Goal: Task Accomplishment & Management: Complete application form

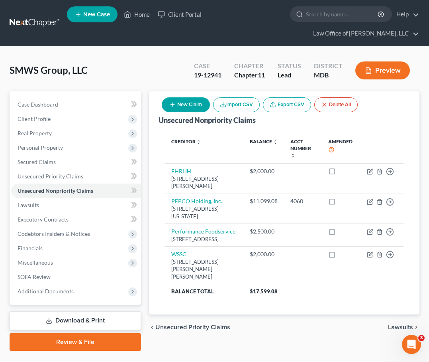
click at [92, 16] on span "New Case" at bounding box center [96, 15] width 27 height 6
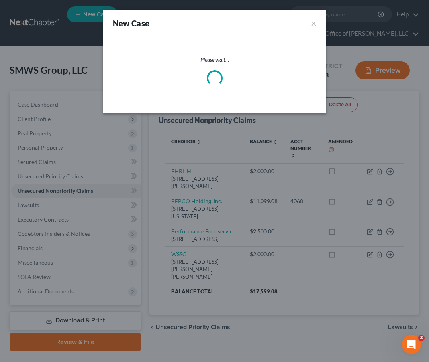
select select "38"
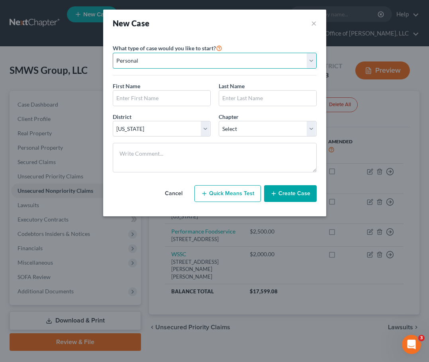
click at [149, 66] on select "Personal Business" at bounding box center [215, 61] width 204 height 16
select select "1"
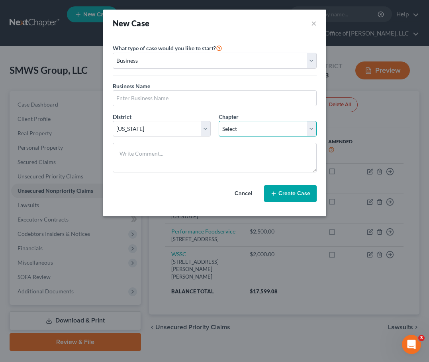
click at [226, 125] on select "Select 7 11 12" at bounding box center [268, 129] width 98 height 16
select select "1"
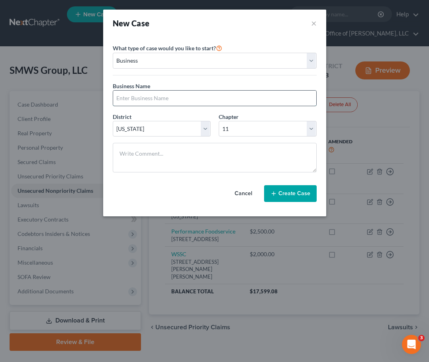
click at [158, 103] on input "text" at bounding box center [214, 97] width 203 height 15
type input "Deployed Soldiers Network, LLC"
click at [279, 190] on button "Create Case" at bounding box center [290, 193] width 53 height 17
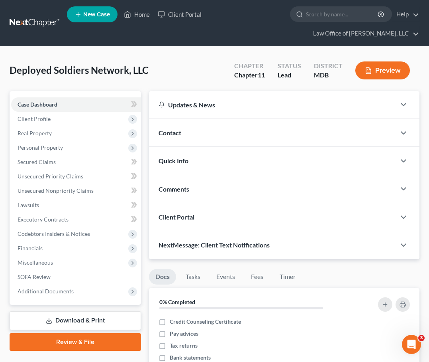
click at [185, 219] on span "Client Portal" at bounding box center [177, 217] width 36 height 8
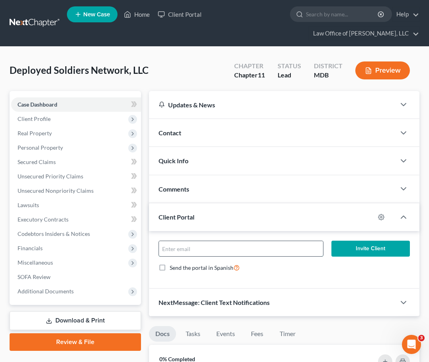
click at [188, 243] on input "email" at bounding box center [241, 248] width 164 height 15
click at [188, 246] on input "email" at bounding box center [241, 248] width 164 height 15
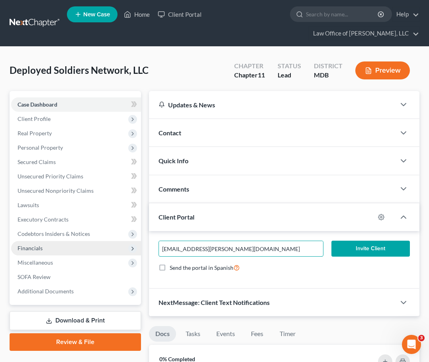
drag, startPoint x: 172, startPoint y: 250, endPoint x: 114, endPoint y: 249, distance: 57.4
click at [114, 249] on div "Petition Navigation Case Dashboard Payments Invoices Payments Payments Credit R…" at bounding box center [215, 345] width 418 height 509
type input "will.williams@d-s-n.com"
click at [355, 243] on button "Invite Client" at bounding box center [371, 248] width 79 height 16
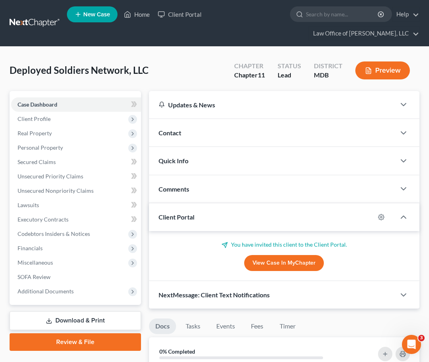
click at [87, 14] on span "New Case" at bounding box center [96, 15] width 27 height 6
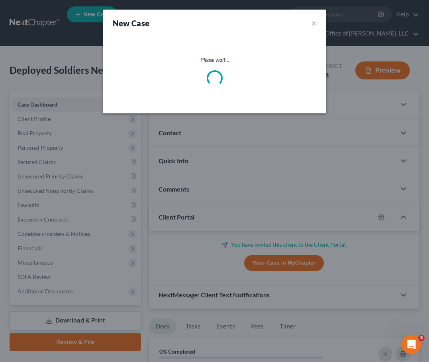
select select "38"
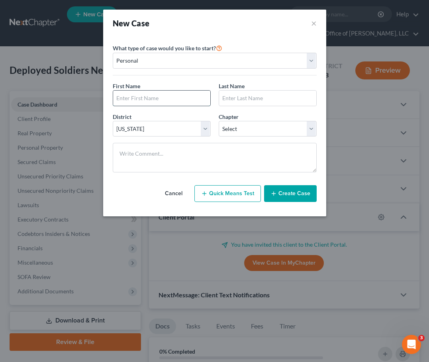
click at [146, 94] on input "text" at bounding box center [161, 97] width 97 height 15
type input "Arthuria"
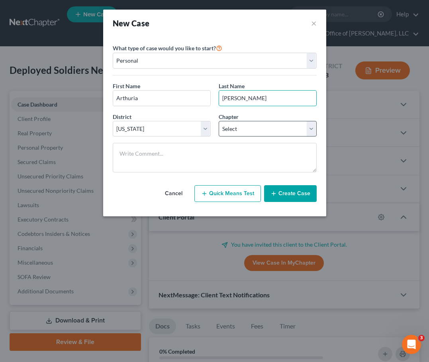
type input "Ross"
click at [240, 130] on select "Select 7 11 12 13" at bounding box center [268, 129] width 98 height 16
select select "0"
click at [281, 190] on button "Create Case" at bounding box center [290, 193] width 53 height 17
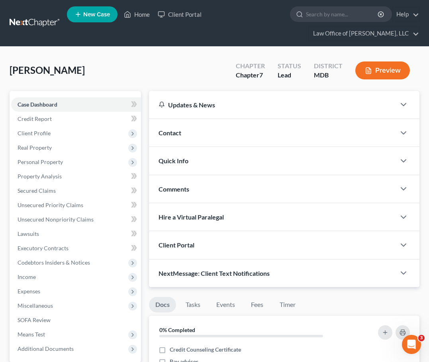
click at [167, 245] on span "Client Portal" at bounding box center [177, 245] width 36 height 8
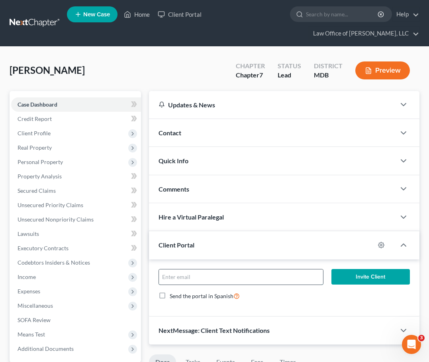
click at [172, 269] on input "email" at bounding box center [241, 276] width 164 height 15
paste input "abynum29@gmail.com"
type input "abynum29@gmail.com"
click at [377, 276] on button "Invite Client" at bounding box center [371, 277] width 79 height 16
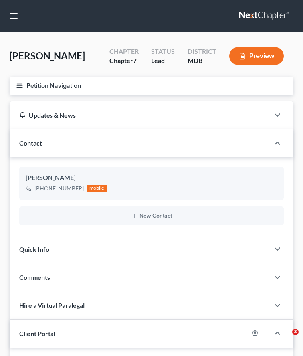
click at [252, 17] on link at bounding box center [264, 16] width 51 height 14
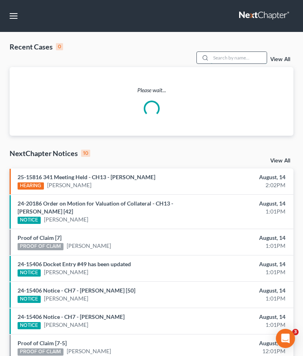
click at [231, 57] on input "search" at bounding box center [238, 58] width 56 height 12
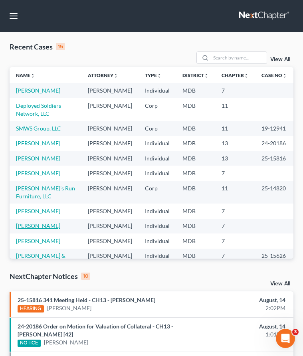
click at [31, 222] on link "Grimm, Cheryl" at bounding box center [38, 225] width 44 height 7
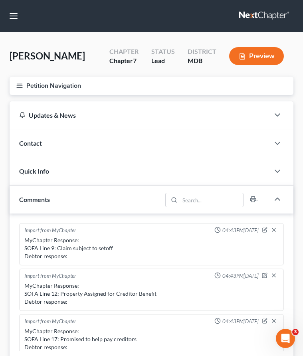
scroll to position [142, 0]
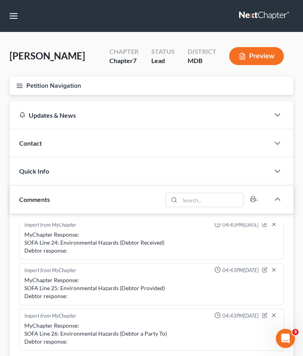
click at [21, 87] on icon "button" at bounding box center [19, 85] width 7 height 7
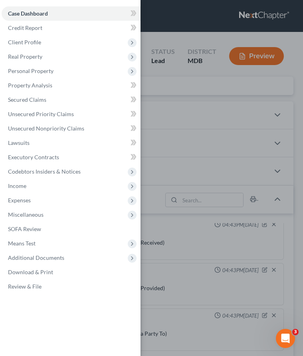
click at [157, 96] on div "Case Dashboard Payments Invoices Payments Payments Credit Report Client Profile" at bounding box center [151, 178] width 303 height 356
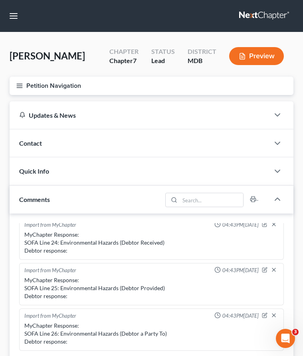
click at [22, 86] on line "button" at bounding box center [20, 86] width 6 height 0
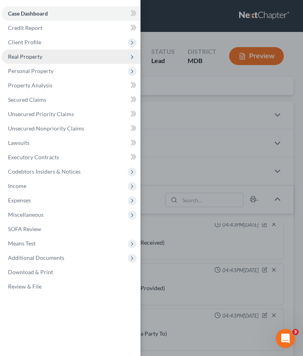
click at [32, 59] on span "Real Property" at bounding box center [25, 56] width 34 height 7
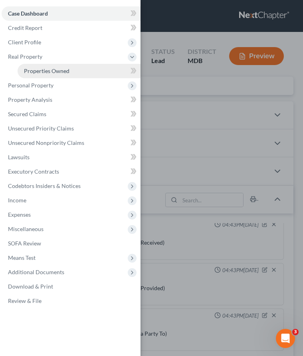
click at [37, 69] on span "Properties Owned" at bounding box center [46, 70] width 45 height 7
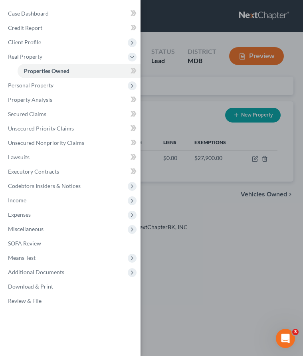
click at [179, 92] on div "Case Dashboard Payments Invoices Payments Payments Credit Report Client Profile" at bounding box center [151, 178] width 303 height 356
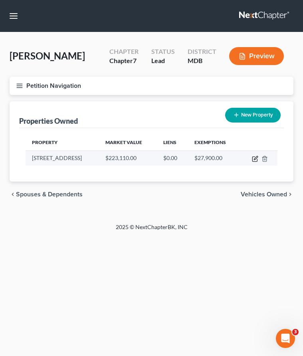
click at [254, 158] on icon "button" at bounding box center [256, 158] width 4 height 4
select select "21"
select select "3"
select select "0"
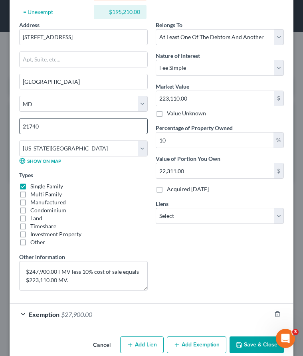
scroll to position [129, 0]
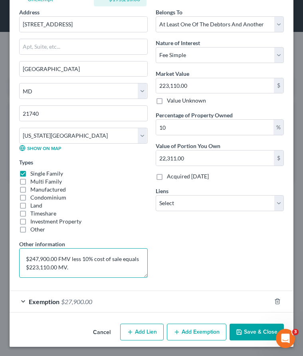
click at [76, 266] on textarea "$247,900.00 FMV less 10% cost of sale equals $223,110.00 MV." at bounding box center [83, 263] width 128 height 30
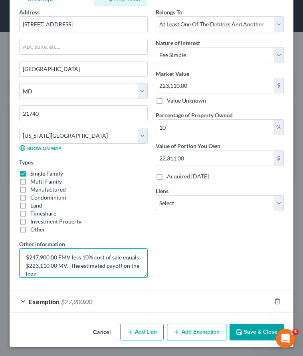
click at [45, 273] on textarea "$247,900.00 FMV less 10% cost of sale equals $223,110.00 MV. The estimated payo…" at bounding box center [83, 263] width 128 height 30
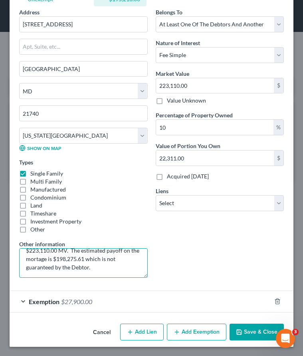
type textarea "$247,900.00 FMV less 10% cost of sale equals $223,110.00 MV. The estimated payo…"
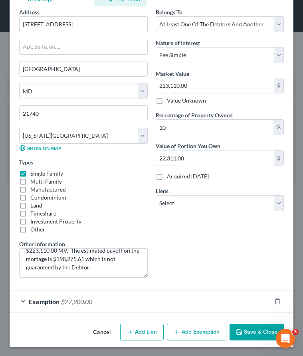
click at [90, 183] on div "Multi Family" at bounding box center [83, 181] width 128 height 8
click at [247, 327] on button "Save & Close" at bounding box center [256, 331] width 54 height 17
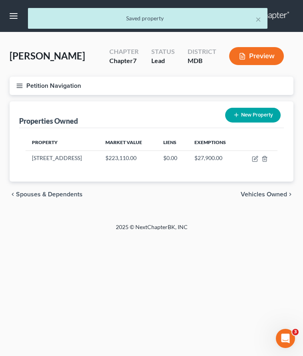
click at [22, 86] on icon "button" at bounding box center [19, 85] width 7 height 7
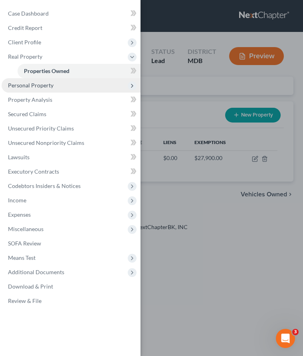
click at [21, 89] on span "Personal Property" at bounding box center [30, 85] width 45 height 7
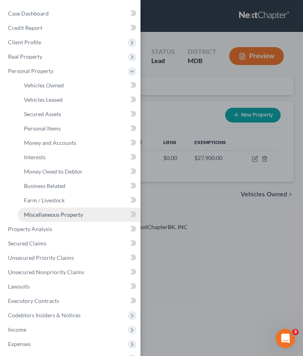
click at [32, 218] on link "Miscellaneous Property" at bounding box center [79, 214] width 123 height 14
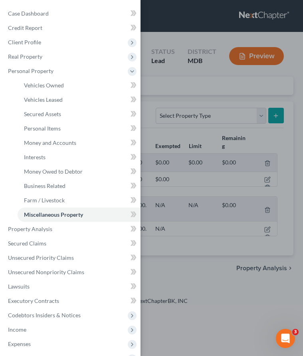
click at [152, 90] on div "Case Dashboard Payments Invoices Payments Payments Credit Report Client Profile" at bounding box center [151, 178] width 303 height 356
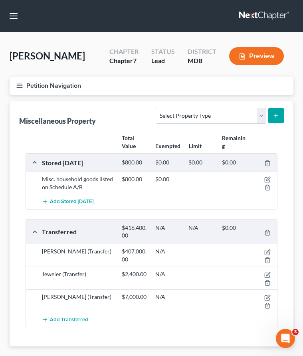
scroll to position [46, 0]
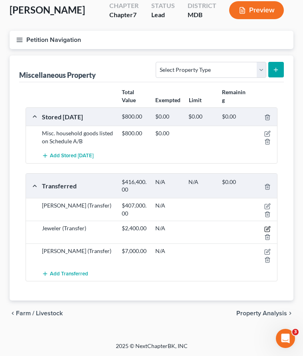
click at [267, 228] on icon "button" at bounding box center [268, 228] width 4 height 4
select select "Ordinary (within 2 years)"
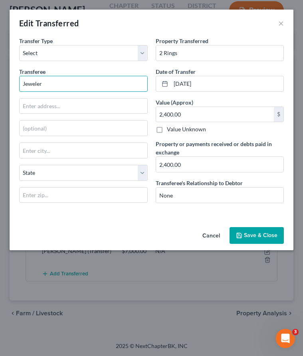
drag, startPoint x: 84, startPoint y: 81, endPoint x: -51, endPoint y: 78, distance: 134.8
click at [0, 78] on html "Home New Case Client Portal Law Office of David Cahn, LLC david@cahnlawoffice.c…" at bounding box center [151, 155] width 303 height 402
type input "Smythe Jewlers"
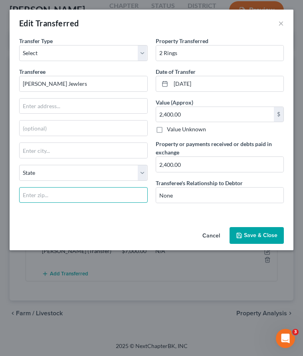
click at [55, 195] on input "text" at bounding box center [83, 195] width 128 height 16
type input "21093"
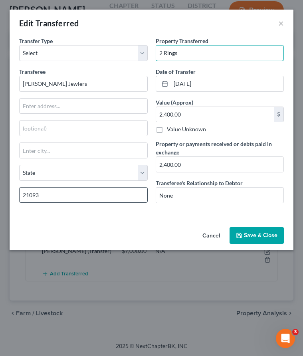
type input "Lutherville Timonium"
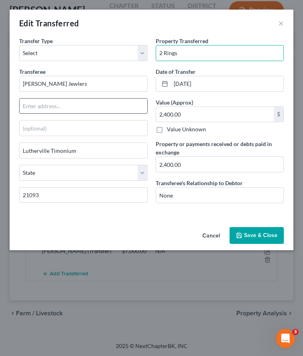
click at [39, 102] on input "text" at bounding box center [84, 105] width 128 height 15
paste input "2020 York Rd"
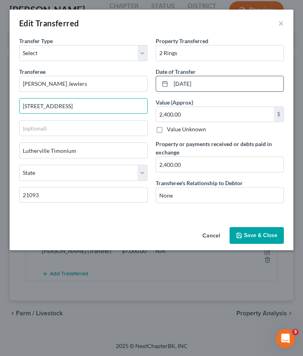
type input "2020 York Rd"
click at [209, 83] on input "01/01/2024" at bounding box center [227, 83] width 113 height 15
click at [177, 83] on input "01/01/2024" at bounding box center [227, 83] width 113 height 15
click at [175, 83] on input "01/01/2024" at bounding box center [227, 83] width 113 height 15
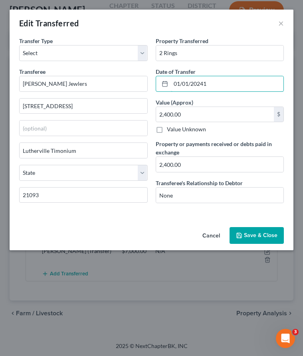
drag, startPoint x: 207, startPoint y: 84, endPoint x: 51, endPoint y: 70, distance: 157.3
click at [51, 70] on div "Transfer Type * Select Ordinary (within 2 years) Within 10 Years Transferee * S…" at bounding box center [151, 123] width 272 height 173
type input "11/00/2024"
click at [208, 69] on div "Date of Transfer * 11/00/2024" at bounding box center [219, 79] width 128 height 24
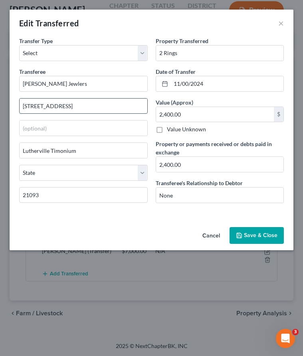
click at [57, 106] on input "2020 York Rd" at bounding box center [84, 105] width 128 height 15
type input "2020 York Rd."
click at [258, 232] on button "Save & Close" at bounding box center [256, 235] width 54 height 17
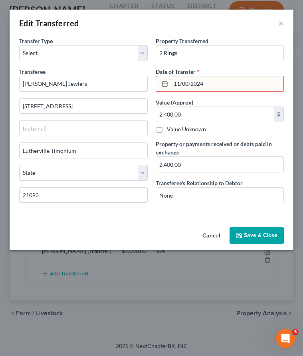
click at [188, 81] on input "11/00/2024" at bounding box center [227, 83] width 113 height 15
type input "11/01/2024"
click at [253, 236] on button "Save & Close" at bounding box center [256, 235] width 54 height 17
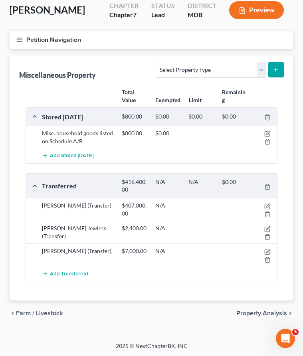
click at [20, 40] on icon "button" at bounding box center [19, 39] width 7 height 7
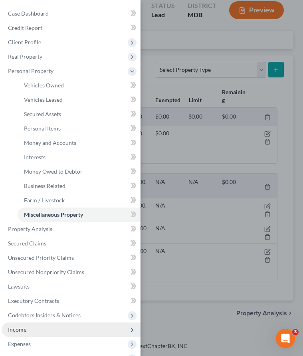
click at [26, 325] on span "Income" at bounding box center [71, 329] width 139 height 14
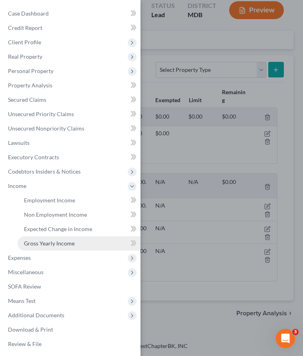
click at [35, 244] on span "Gross Yearly Income" at bounding box center [49, 243] width 51 height 7
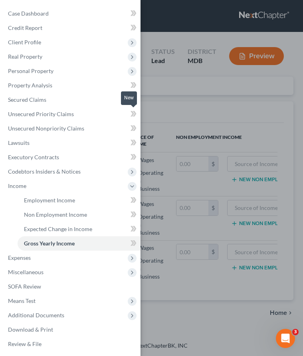
click at [176, 102] on div "Case Dashboard Payments Invoices Payments Payments Credit Report Client Profile" at bounding box center [151, 178] width 303 height 356
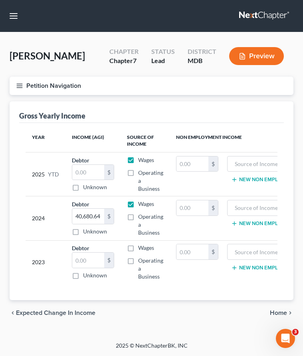
click at [79, 180] on div "$ Unknown" at bounding box center [93, 177] width 42 height 27
click at [79, 176] on input "text" at bounding box center [88, 172] width 32 height 15
paste input "$33,670.71"
type input "$33,670.71"
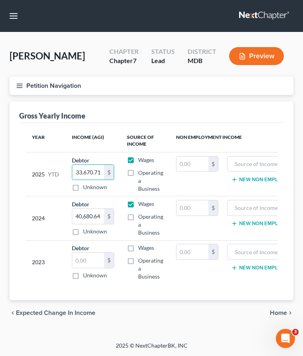
scroll to position [0, 0]
click at [18, 85] on icon "button" at bounding box center [19, 85] width 7 height 7
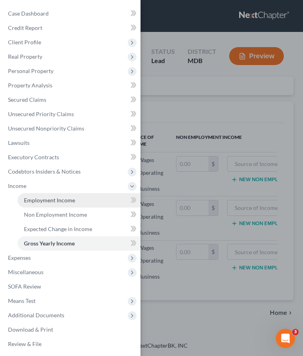
click at [29, 203] on link "Employment Income" at bounding box center [79, 200] width 123 height 14
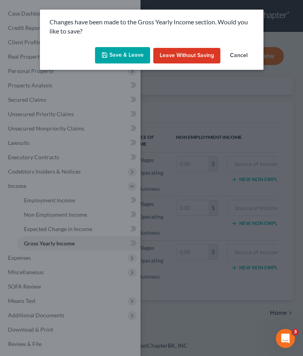
click at [120, 51] on button "Save & Leave" at bounding box center [122, 55] width 55 height 17
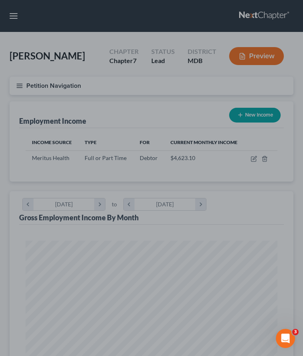
scroll to position [126, 268]
click at [168, 101] on div at bounding box center [151, 178] width 303 height 356
click at [252, 159] on div at bounding box center [151, 178] width 303 height 356
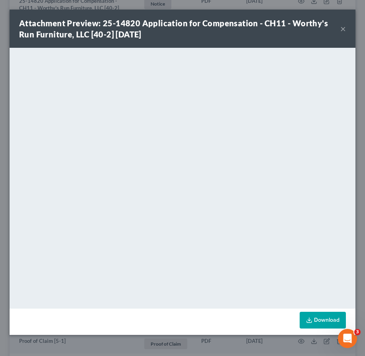
click at [344, 31] on button "×" at bounding box center [343, 29] width 6 height 10
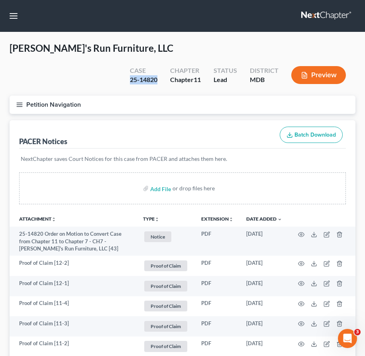
drag, startPoint x: 156, startPoint y: 81, endPoint x: 106, endPoint y: 79, distance: 49.9
click at [106, 79] on div "Worthy's Run Furniture, LLC Upgraded Case 25-14820 Chapter Chapter 11 Status Le…" at bounding box center [183, 69] width 346 height 54
copy div "25-14820"
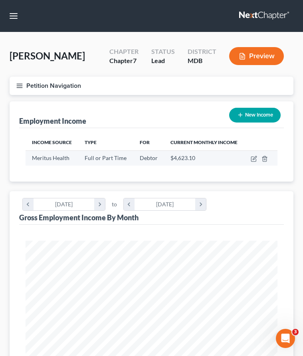
scroll to position [126, 268]
click at [253, 158] on icon "button" at bounding box center [254, 158] width 4 height 4
select select "0"
select select "21"
select select "2"
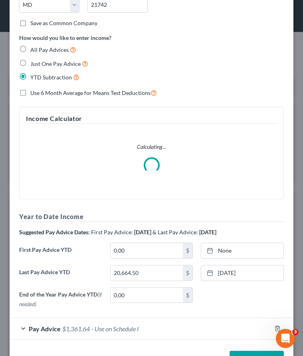
scroll to position [195, 0]
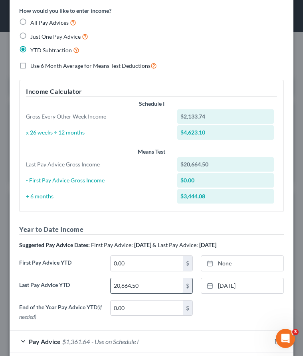
click at [138, 291] on input "20,664.50" at bounding box center [146, 285] width 73 height 15
drag, startPoint x: 140, startPoint y: 289, endPoint x: 72, endPoint y: 270, distance: 71.2
click at [72, 270] on div "Year to Date Income Suggested Pay Advice Dates: First Pay Advice: February 2025…" at bounding box center [151, 273] width 264 height 99
paste input "$31,242.27"
type input "$31,242.27"
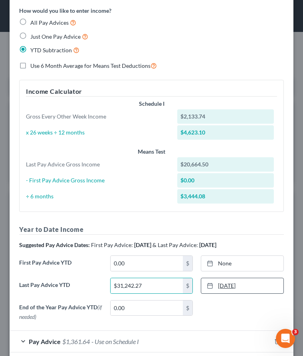
click at [225, 285] on link "7/26/2024" at bounding box center [242, 285] width 82 height 15
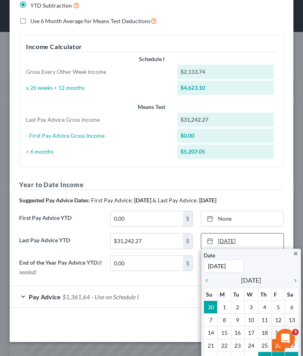
scroll to position [243, 0]
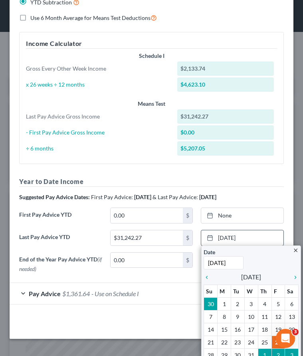
click at [236, 264] on input "7/26/2024" at bounding box center [223, 262] width 40 height 13
type input "7/26/2025"
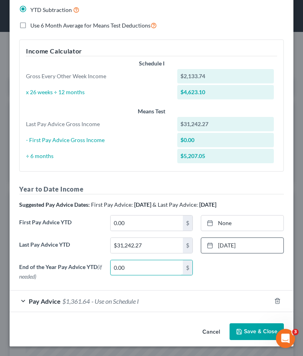
scroll to position [235, 0]
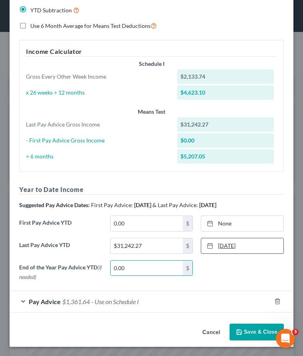
click at [228, 246] on link "7/26/2025" at bounding box center [242, 245] width 82 height 15
click at [131, 221] on input "0.00" at bounding box center [146, 223] width 73 height 15
paste input "$4,052.65"
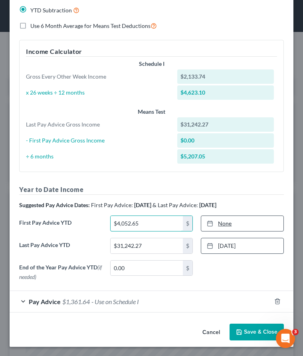
type input "$4,052.65"
click at [224, 224] on link "None" at bounding box center [242, 223] width 82 height 15
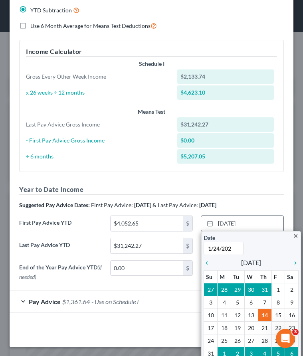
type input "1/24/2025"
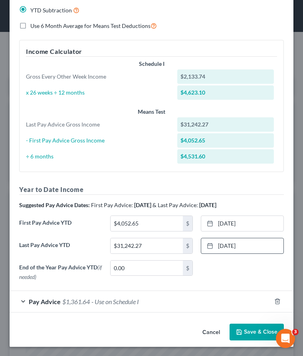
click at [258, 328] on button "Save & Close" at bounding box center [256, 331] width 54 height 17
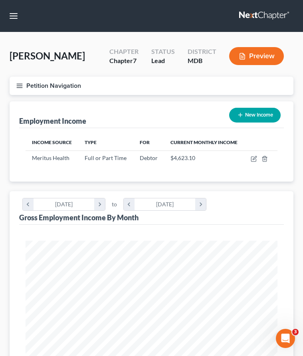
click at [20, 85] on icon "button" at bounding box center [19, 85] width 7 height 7
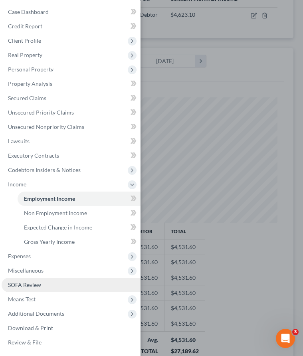
scroll to position [148, 0]
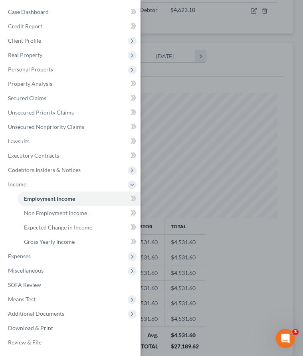
click at [160, 40] on div "Case Dashboard Payments Invoices Payments Payments Credit Report Client Profile" at bounding box center [151, 178] width 303 height 356
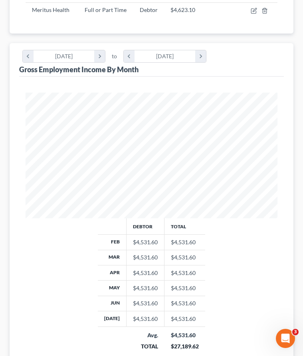
scroll to position [0, 0]
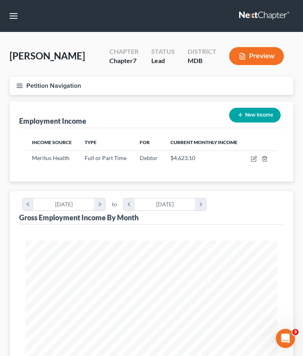
click at [19, 86] on icon "button" at bounding box center [19, 85] width 7 height 7
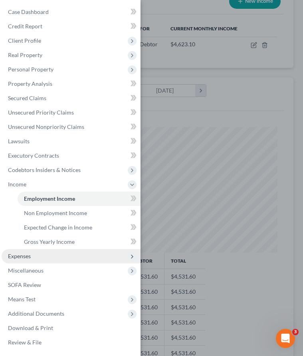
scroll to position [228, 0]
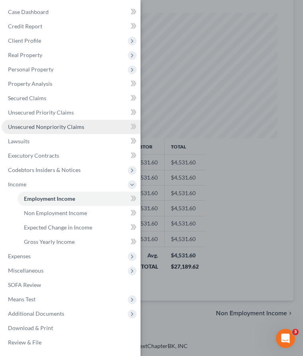
click at [45, 126] on span "Unsecured Nonpriority Claims" at bounding box center [46, 126] width 76 height 7
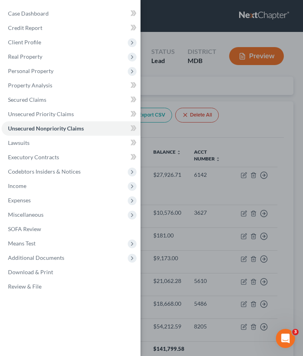
click at [157, 102] on div "Case Dashboard Payments Invoices Payments Payments Credit Report Client Profile" at bounding box center [151, 178] width 303 height 356
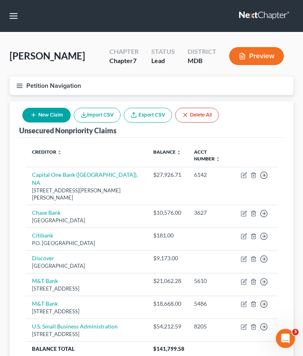
click at [20, 85] on icon "button" at bounding box center [19, 85] width 7 height 7
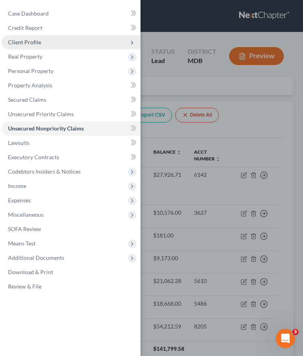
click at [26, 44] on span "Client Profile" at bounding box center [24, 42] width 33 height 7
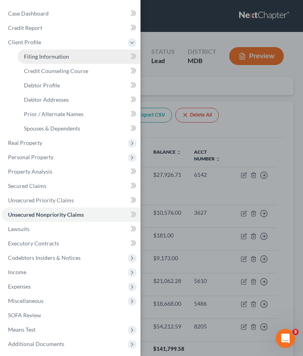
click at [27, 54] on span "Filing Information" at bounding box center [46, 56] width 45 height 7
select select "0"
select select "38"
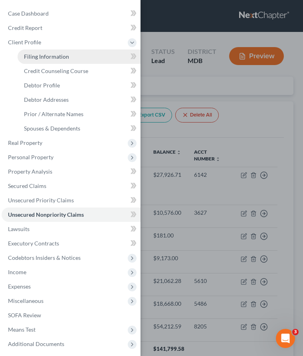
select select "0"
select select "21"
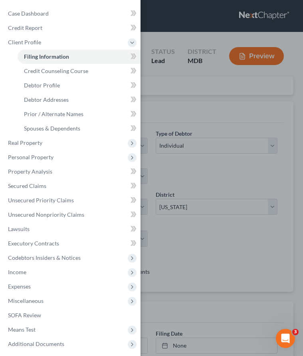
click at [181, 124] on div "Case Dashboard Payments Invoices Payments Payments Credit Report Client Profile" at bounding box center [151, 178] width 303 height 356
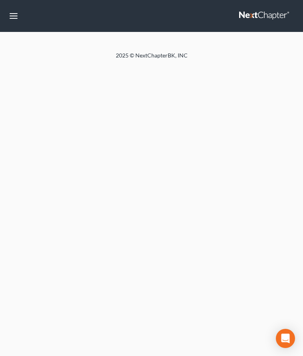
select select "0"
select select "38"
select select "0"
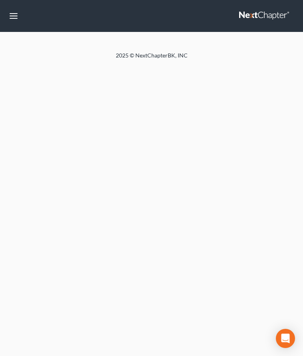
select select "21"
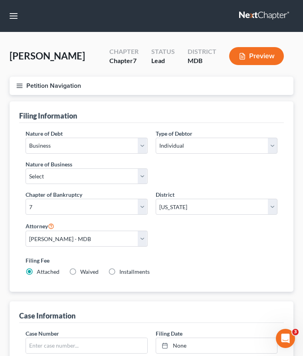
click at [20, 86] on icon "button" at bounding box center [19, 85] width 7 height 7
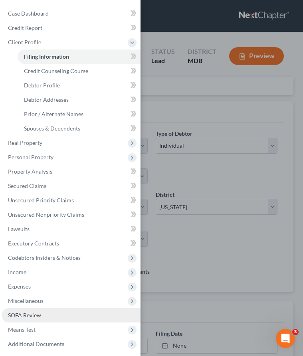
scroll to position [30, 0]
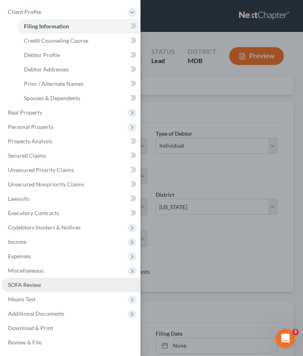
click at [18, 314] on span "Additional Documents" at bounding box center [36, 313] width 56 height 7
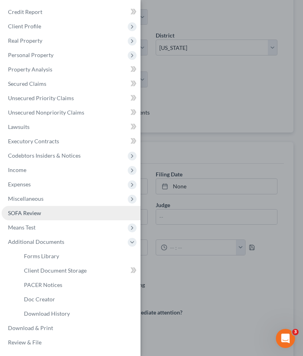
scroll to position [181, 0]
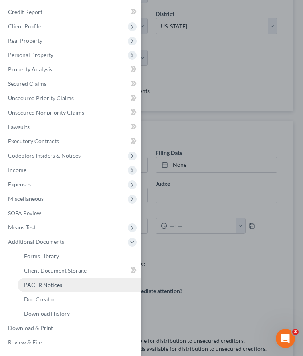
click at [35, 282] on span "PACER Notices" at bounding box center [43, 284] width 38 height 7
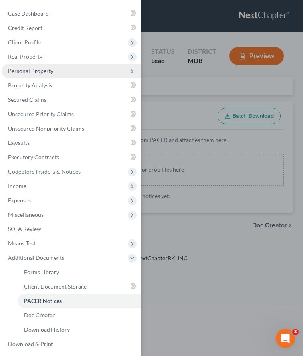
click at [31, 71] on span "Personal Property" at bounding box center [30, 70] width 45 height 7
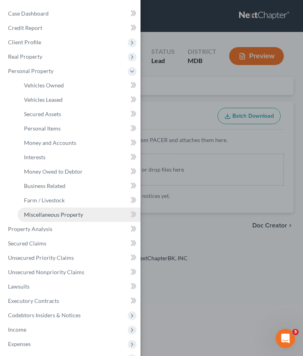
click at [49, 212] on span "Miscellaneous Property" at bounding box center [53, 214] width 59 height 7
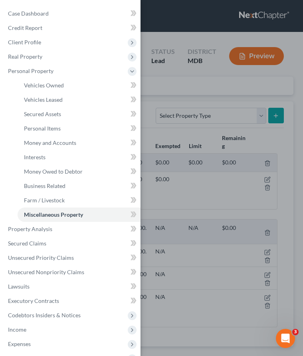
click at [178, 92] on div "Case Dashboard Payments Invoices Payments Payments Credit Report Client Profile" at bounding box center [151, 178] width 303 height 356
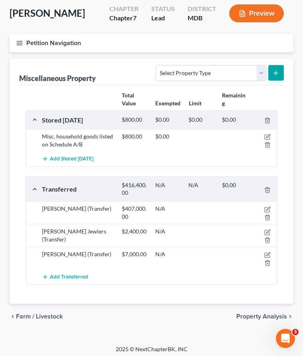
scroll to position [46, 0]
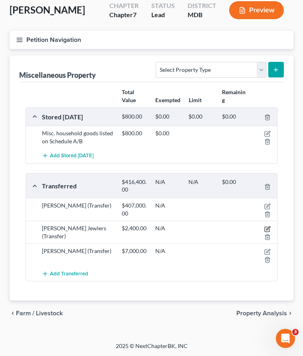
click at [267, 226] on icon "button" at bounding box center [267, 229] width 6 height 6
select select "Ordinary ([DATE])"
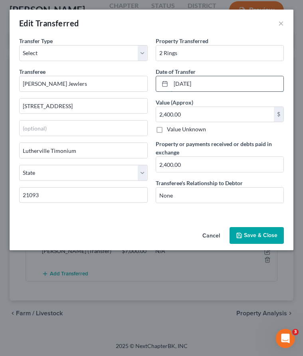
click at [187, 83] on input "[DATE]" at bounding box center [227, 83] width 113 height 15
type input "[DATE]"
click at [252, 238] on button "Save & Close" at bounding box center [256, 235] width 54 height 17
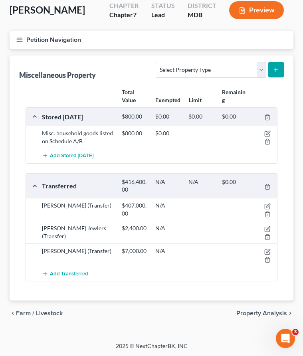
click at [52, 65] on div "Miscellaneous Property Select Property Type Assigned for Creditor Benefit Withi…" at bounding box center [151, 68] width 264 height 27
click at [20, 40] on line "button" at bounding box center [20, 40] width 6 height 0
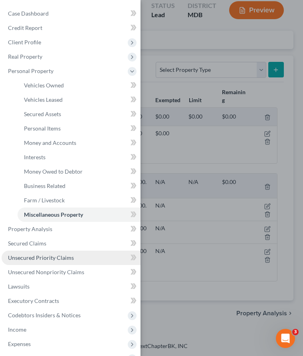
scroll to position [88, 0]
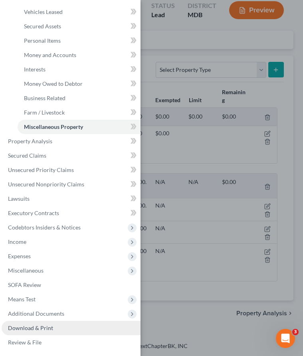
click at [26, 327] on span "Download & Print" at bounding box center [30, 327] width 45 height 7
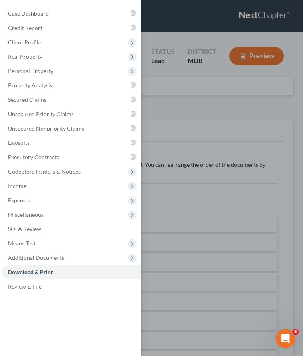
click at [159, 122] on div "Case Dashboard Payments Invoices Payments Payments Credit Report Client Profile" at bounding box center [151, 178] width 303 height 356
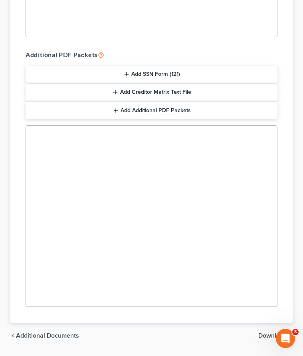
scroll to position [703, 0]
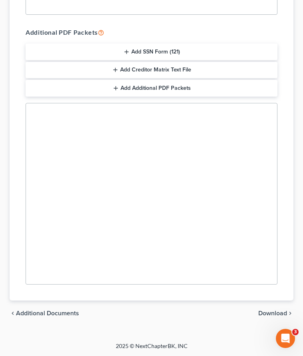
click at [43, 313] on span "Additional Documents" at bounding box center [47, 313] width 63 height 6
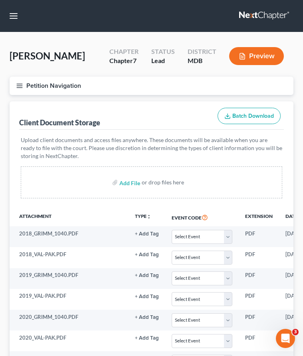
click at [19, 82] on icon "button" at bounding box center [19, 85] width 7 height 7
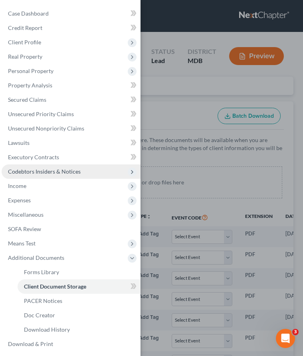
scroll to position [16, 0]
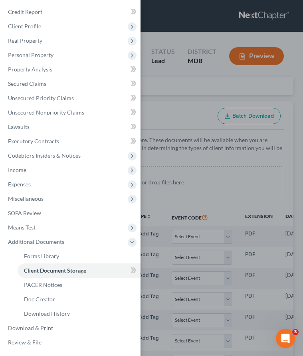
click at [154, 104] on div "Case Dashboard Payments Invoices Payments Payments Credit Report Client Profile" at bounding box center [151, 178] width 303 height 356
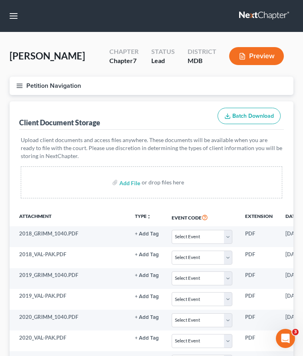
click at [260, 11] on link at bounding box center [264, 16] width 51 height 14
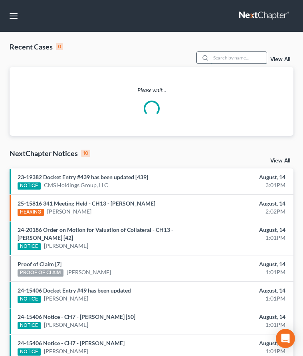
click at [238, 60] on input "search" at bounding box center [238, 58] width 56 height 12
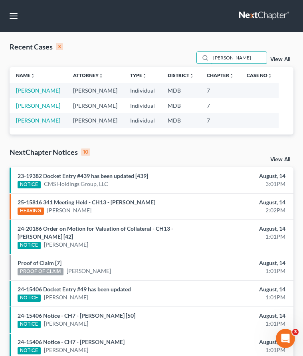
drag, startPoint x: 234, startPoint y: 53, endPoint x: 229, endPoint y: 51, distance: 5.3
click at [226, 50] on div "Recent Cases 3 [PERSON_NAME] View All" at bounding box center [151, 54] width 283 height 25
drag, startPoint x: 234, startPoint y: 56, endPoint x: 191, endPoint y: 55, distance: 43.5
click at [191, 55] on div "Recent Cases 3 [PERSON_NAME] View All" at bounding box center [151, 54] width 283 height 25
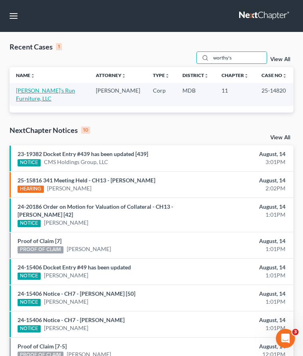
type input "worthy's"
click at [26, 92] on link "[PERSON_NAME]'s Run Furniture, LLC" at bounding box center [45, 94] width 59 height 15
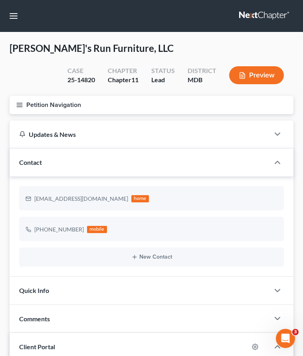
click at [20, 103] on icon "button" at bounding box center [19, 104] width 7 height 7
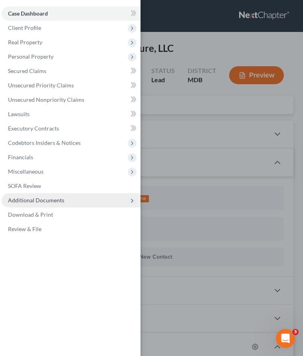
click at [42, 203] on span "Additional Documents" at bounding box center [36, 200] width 56 height 7
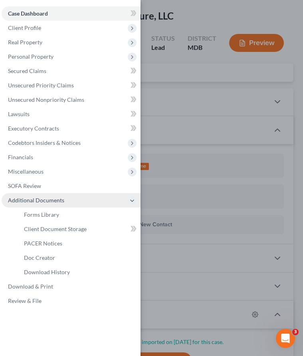
scroll to position [47, 0]
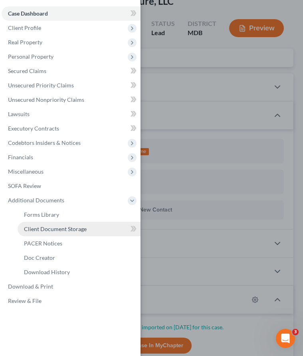
click at [42, 228] on span "Client Document Storage" at bounding box center [55, 228] width 63 height 7
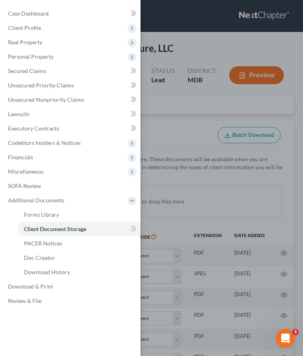
click at [187, 104] on div "Case Dashboard Payments Invoices Payments Payments Credit Report Client Profile" at bounding box center [151, 178] width 303 height 356
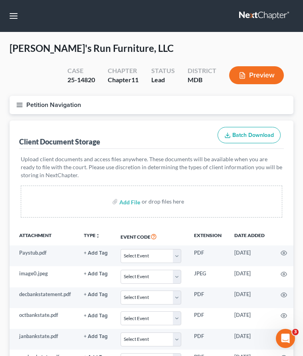
scroll to position [106, 0]
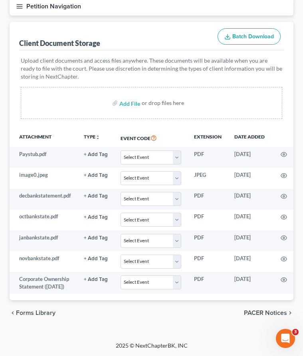
click at [268, 313] on span "PACER Notices" at bounding box center [265, 312] width 43 height 6
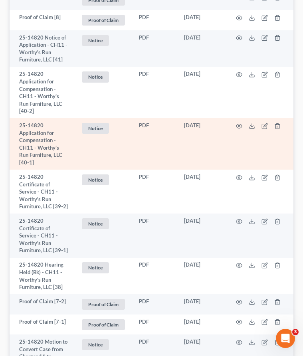
scroll to position [576, 0]
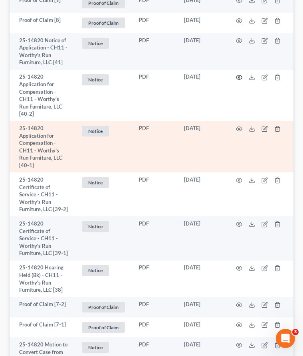
click at [237, 74] on icon "button" at bounding box center [239, 77] width 6 height 6
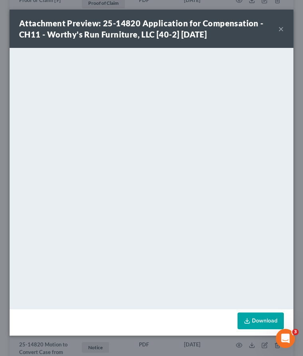
click at [281, 30] on button "×" at bounding box center [281, 29] width 6 height 10
